Goal: Information Seeking & Learning: Learn about a topic

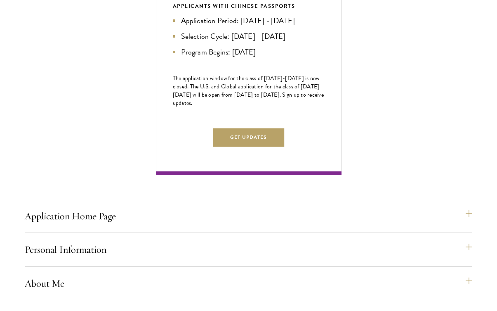
scroll to position [569, 0]
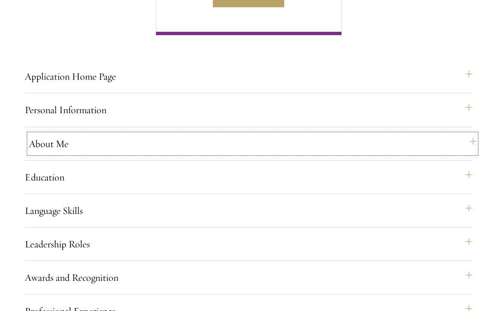
click at [174, 154] on button "About Me" at bounding box center [253, 144] width 448 height 20
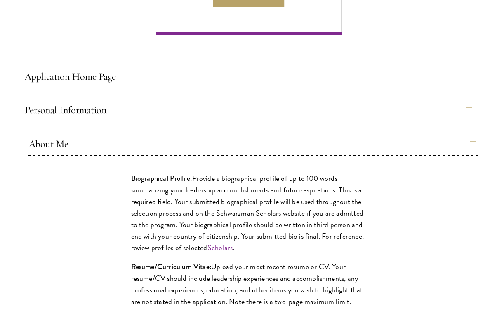
click at [174, 154] on button "About Me" at bounding box center [253, 144] width 448 height 20
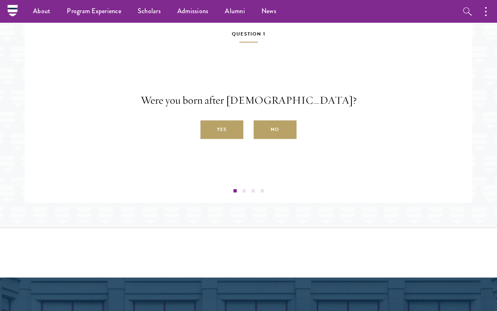
scroll to position [1251, 0]
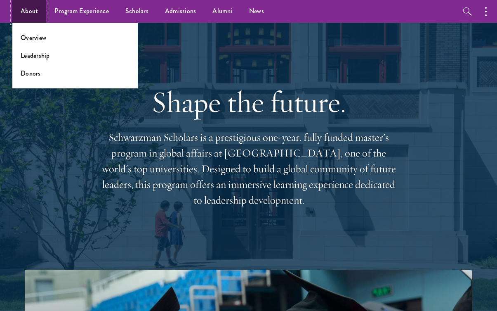
click at [24, 11] on link "About" at bounding box center [29, 11] width 34 height 23
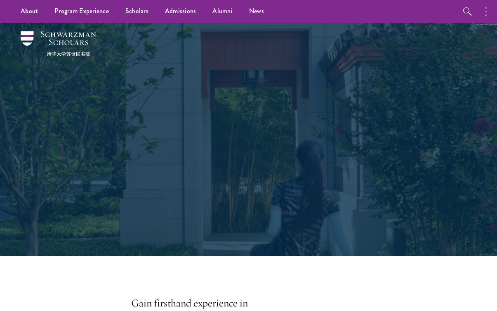
click at [480, 14] on button "button" at bounding box center [488, 11] width 18 height 23
